Goal: Transaction & Acquisition: Purchase product/service

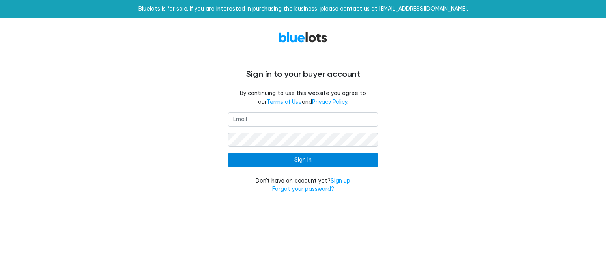
type input "humberto.rojas117@gmail.com"
click at [313, 161] on input "Sign In" at bounding box center [303, 160] width 150 height 14
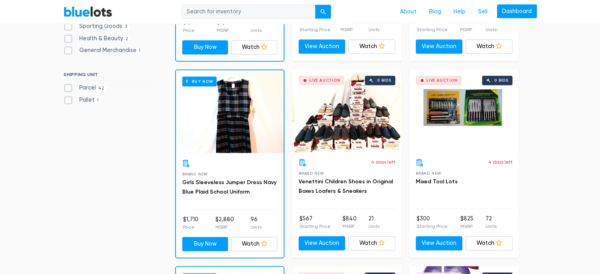
scroll to position [237, 0]
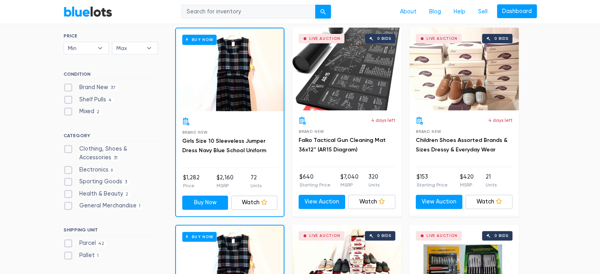
click at [357, 84] on div "Live Auction 0 bids" at bounding box center [346, 69] width 109 height 83
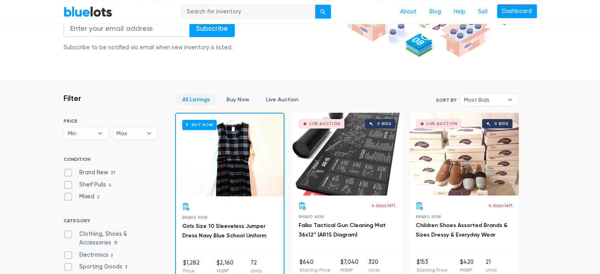
scroll to position [118, 0]
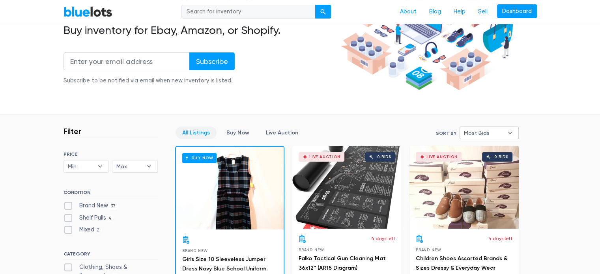
click at [509, 133] on b "▾" at bounding box center [510, 133] width 17 height 12
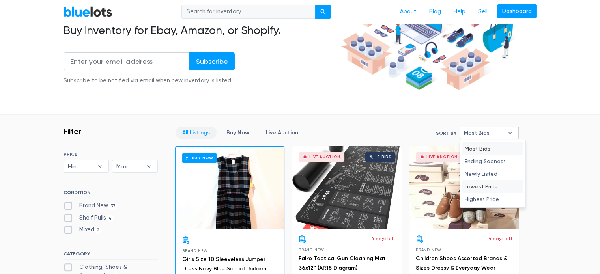
click at [502, 185] on li "Lowest Price" at bounding box center [493, 186] width 62 height 13
select select "lowest_price"
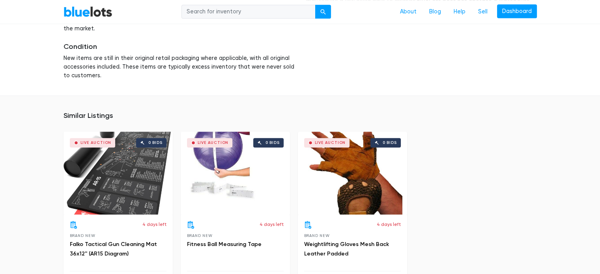
scroll to position [552, 0]
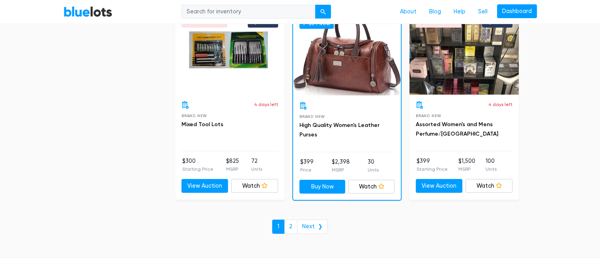
scroll to position [3101, 0]
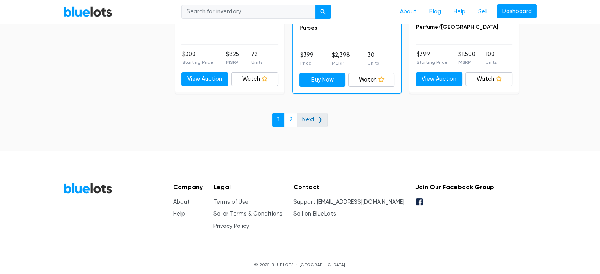
click at [313, 118] on link "Next ❯" at bounding box center [312, 120] width 31 height 14
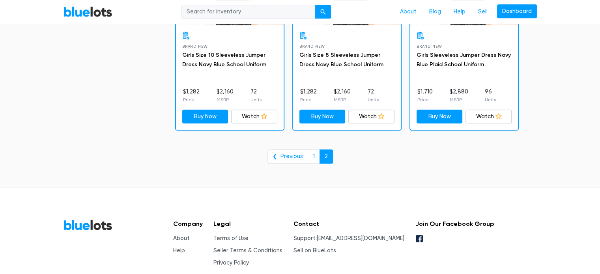
scroll to position [492, 0]
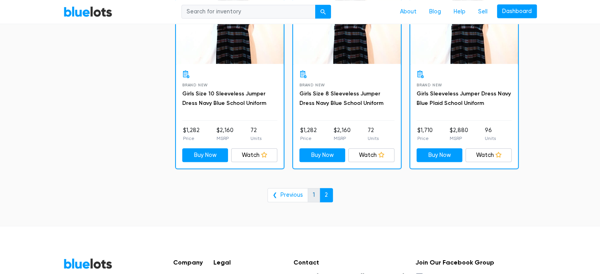
click at [313, 192] on link "1" at bounding box center [314, 195] width 12 height 14
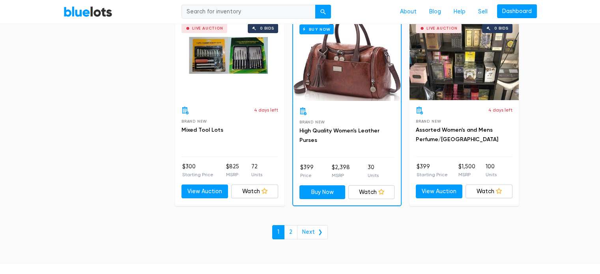
scroll to position [2943, 0]
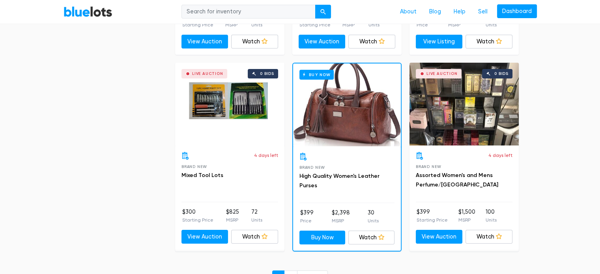
click at [474, 108] on div "Live Auction 0 bids" at bounding box center [464, 104] width 109 height 83
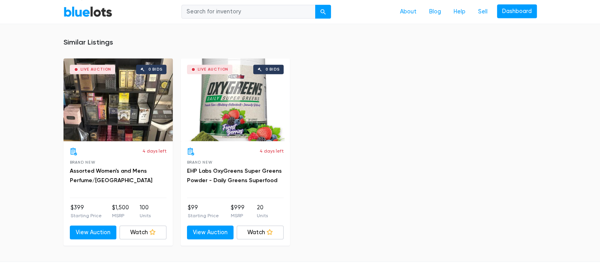
scroll to position [401, 0]
